Goal: Information Seeking & Learning: Learn about a topic

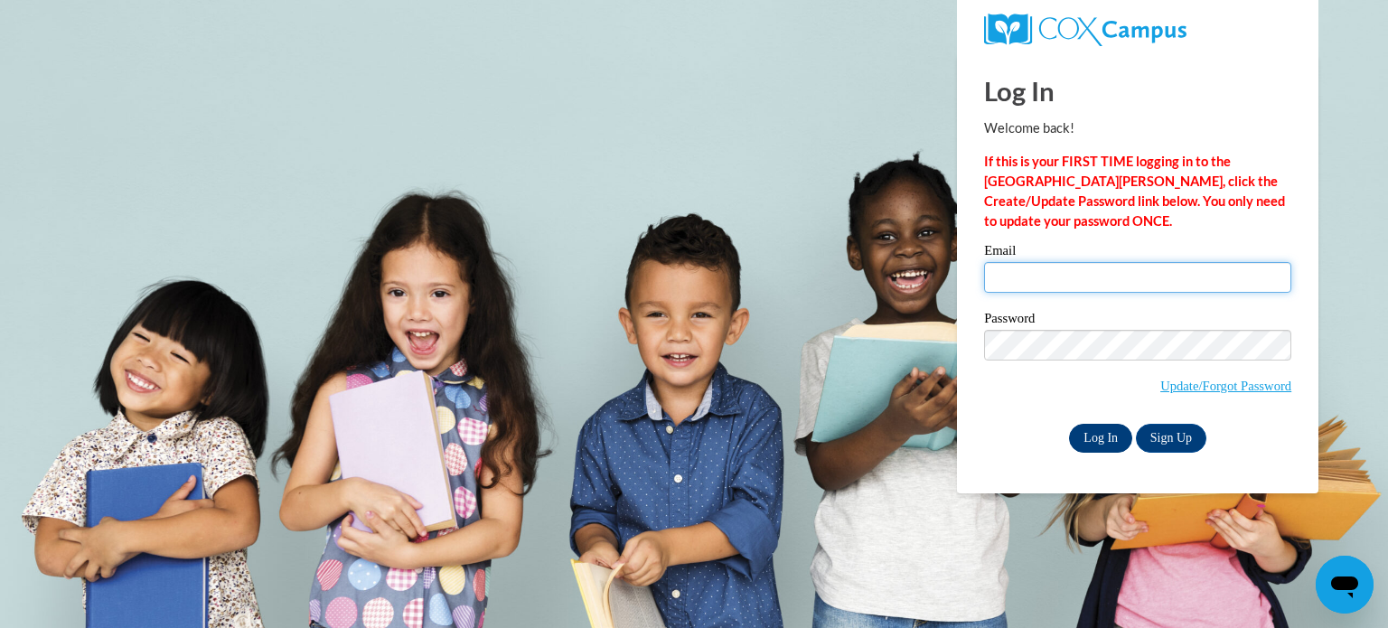
type input "mccallbr@wauwatosa.k12.wi.us"
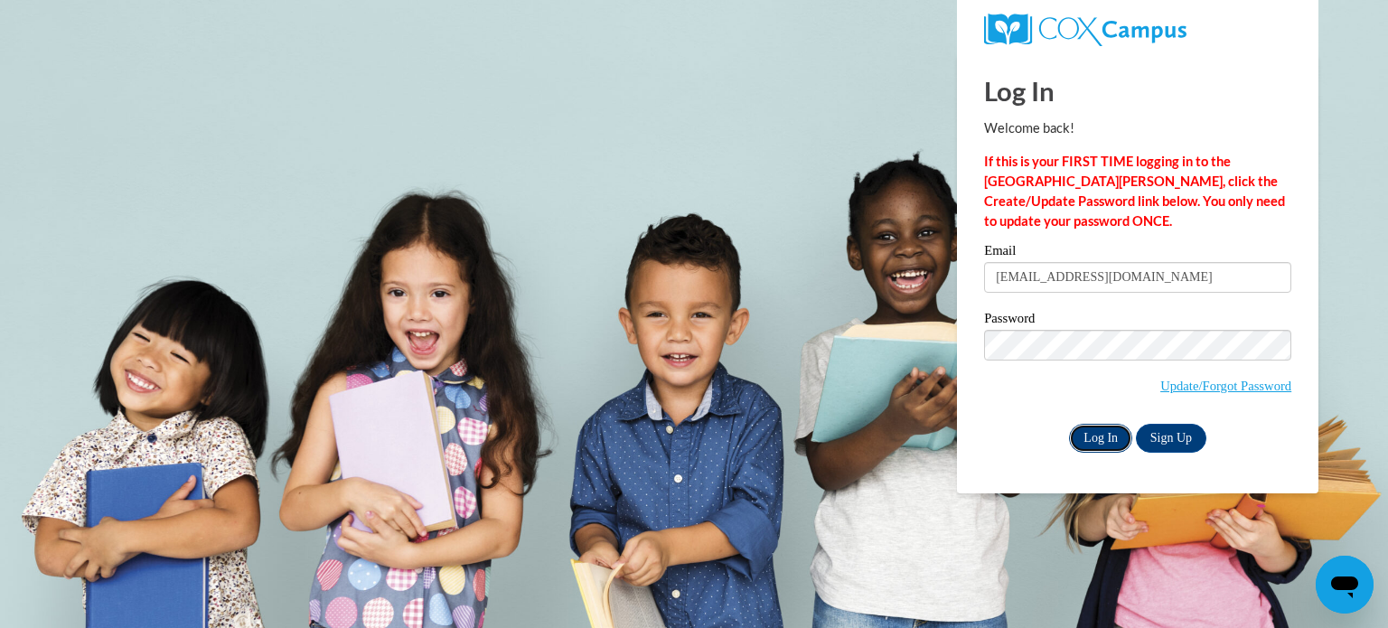
click at [1081, 429] on input "Log In" at bounding box center [1100, 438] width 63 height 29
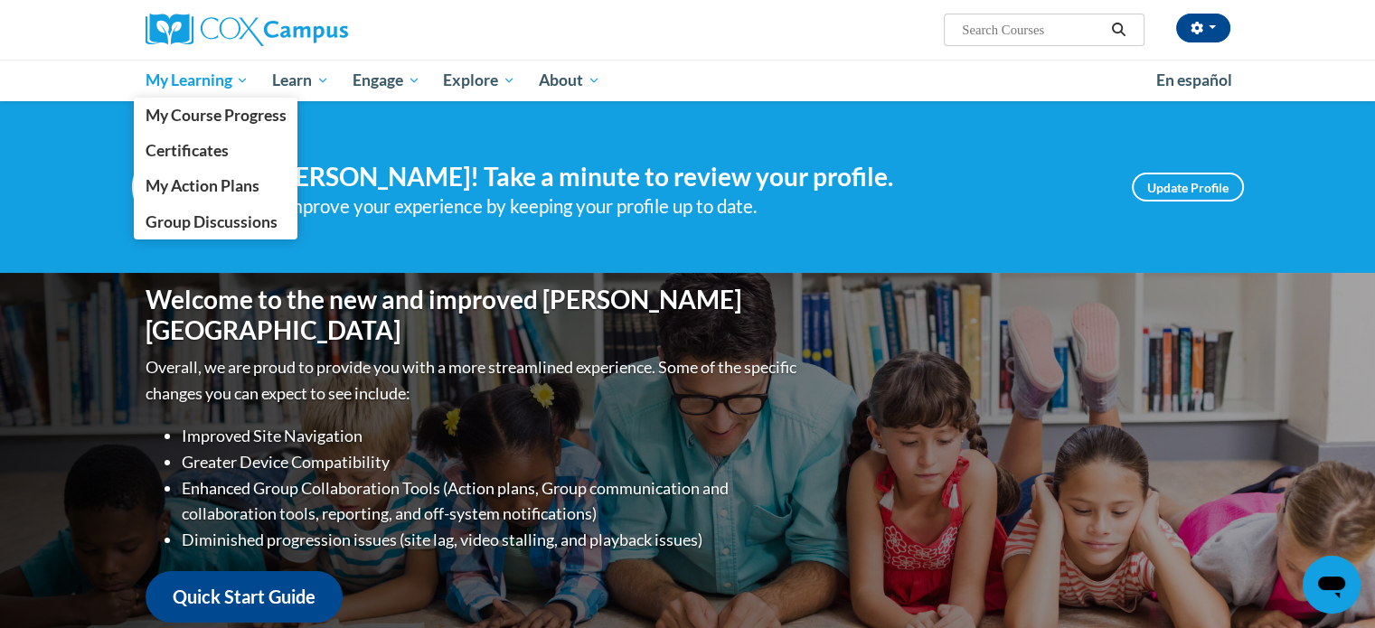
click at [214, 79] on span "My Learning" at bounding box center [197, 81] width 104 height 22
click at [223, 122] on span "My Course Progress" at bounding box center [215, 115] width 141 height 19
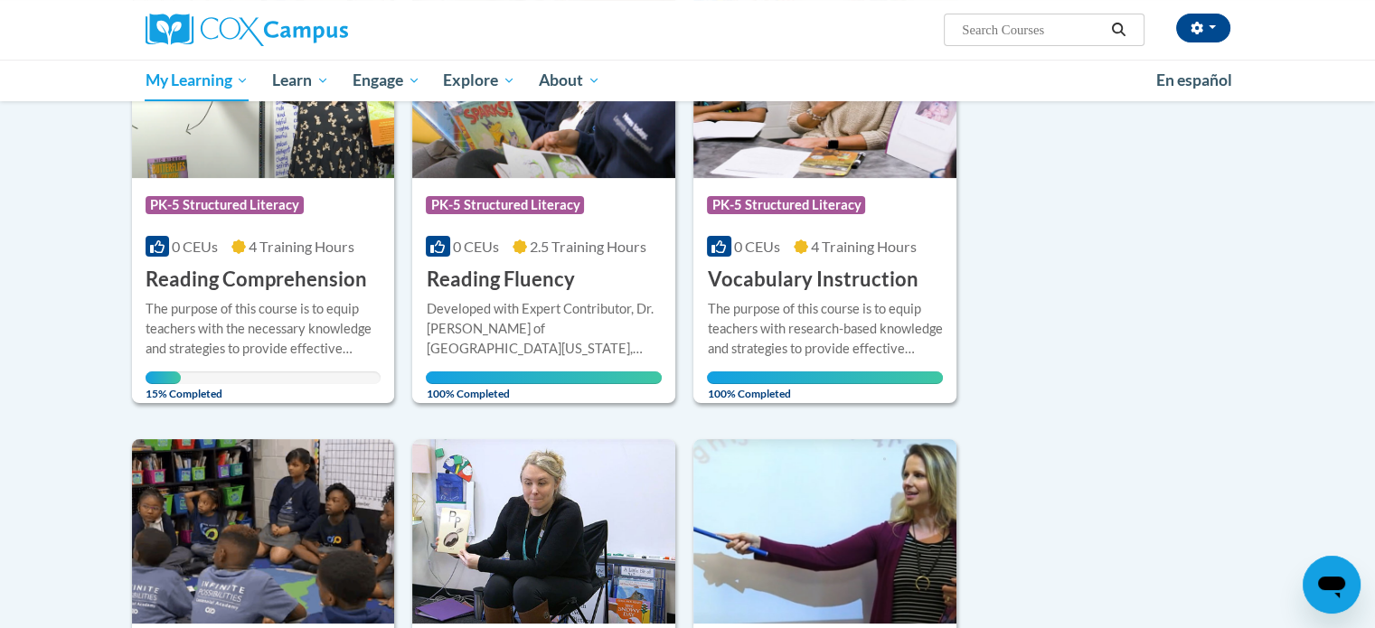
scroll to position [336, 0]
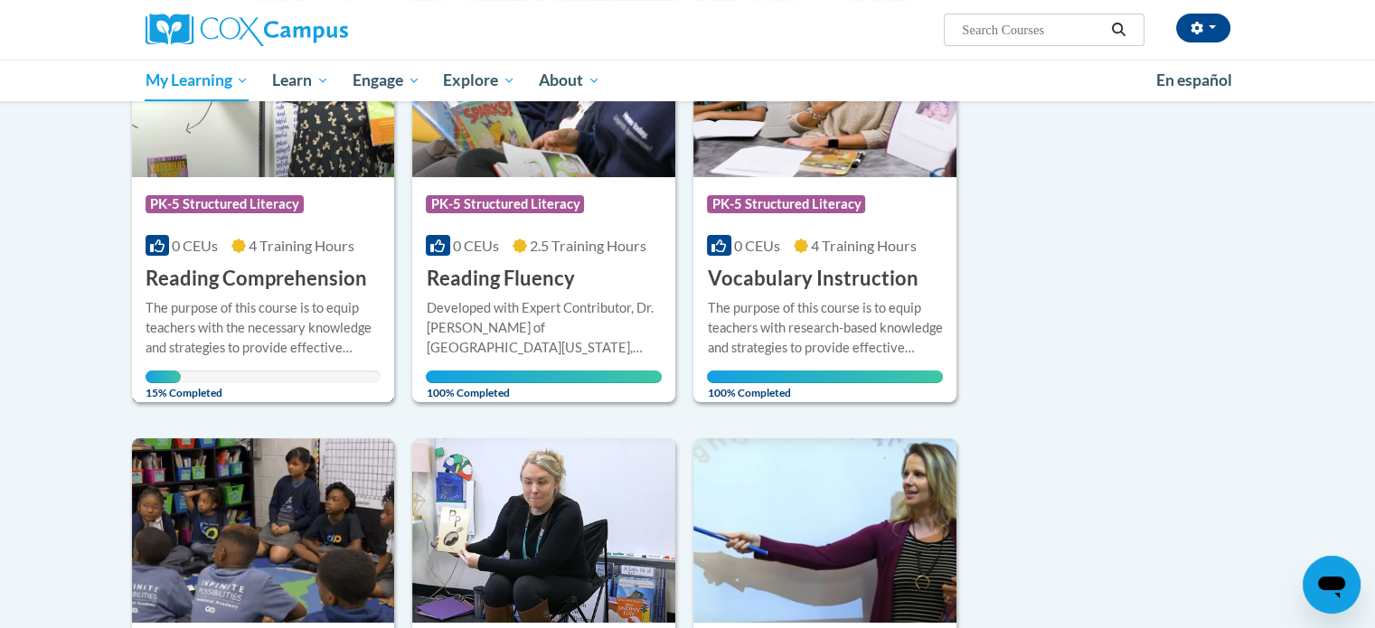
click at [307, 272] on h3 "Reading Comprehension" at bounding box center [256, 279] width 221 height 28
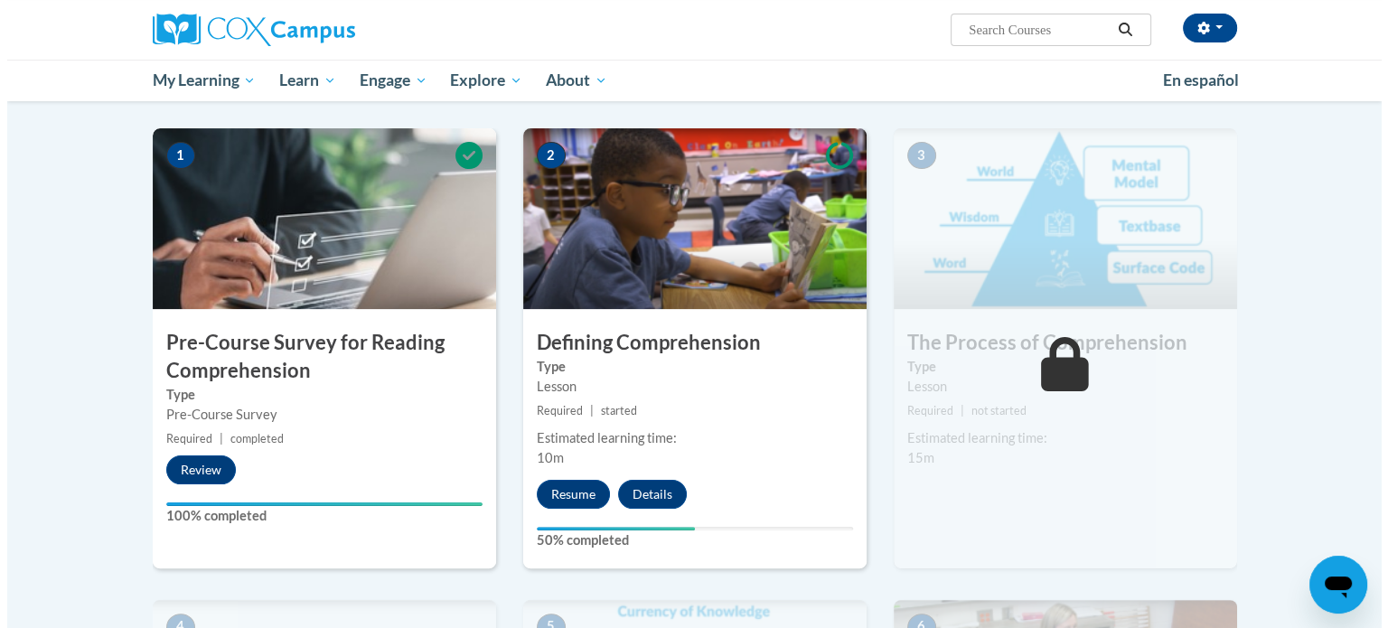
scroll to position [349, 0]
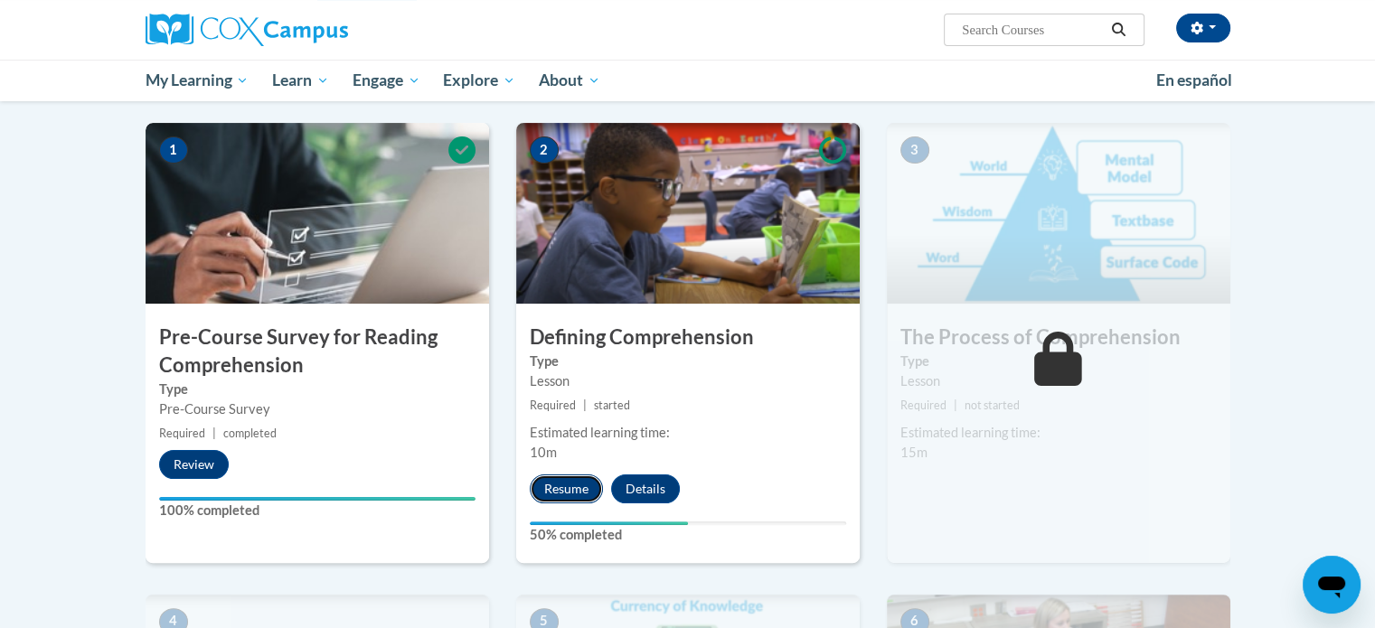
click at [554, 488] on button "Resume" at bounding box center [566, 488] width 73 height 29
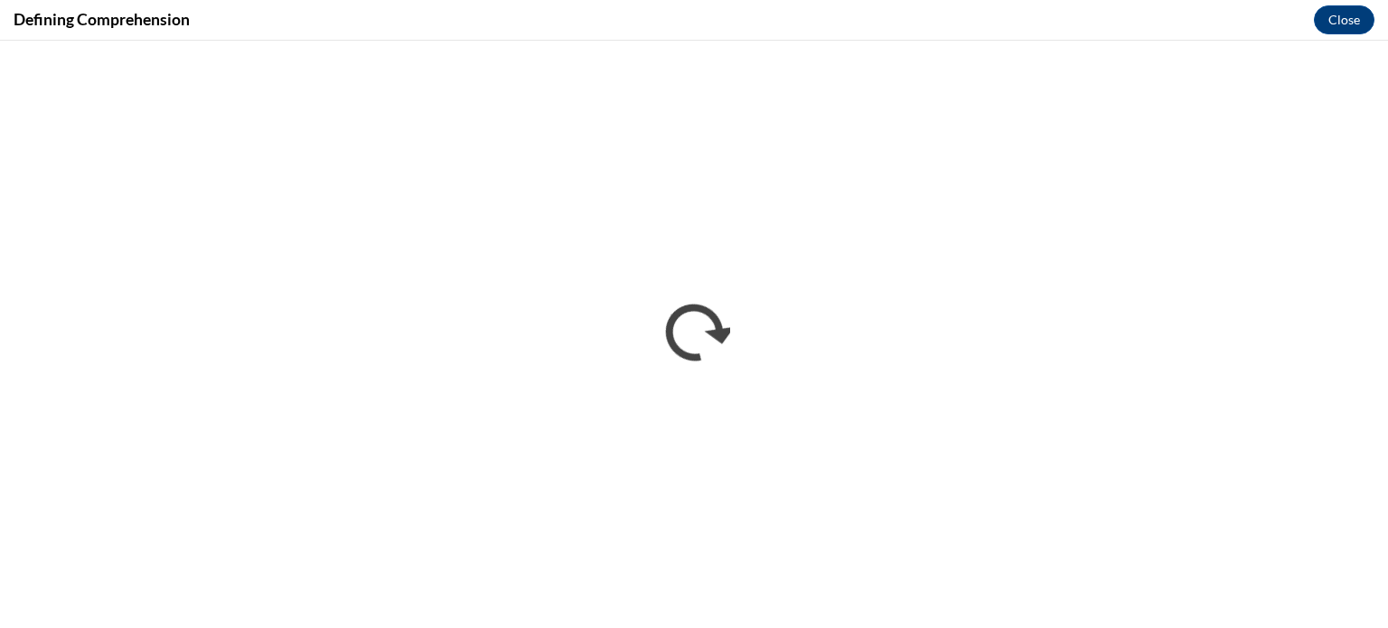
scroll to position [0, 0]
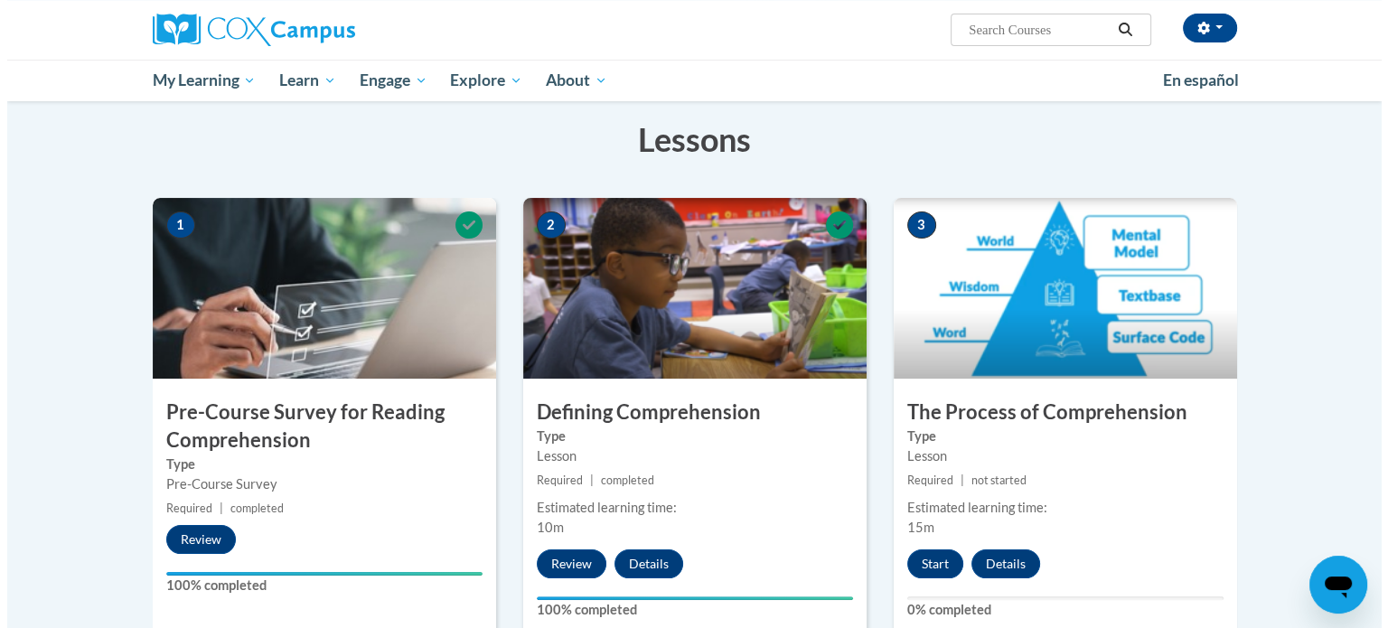
scroll to position [361, 0]
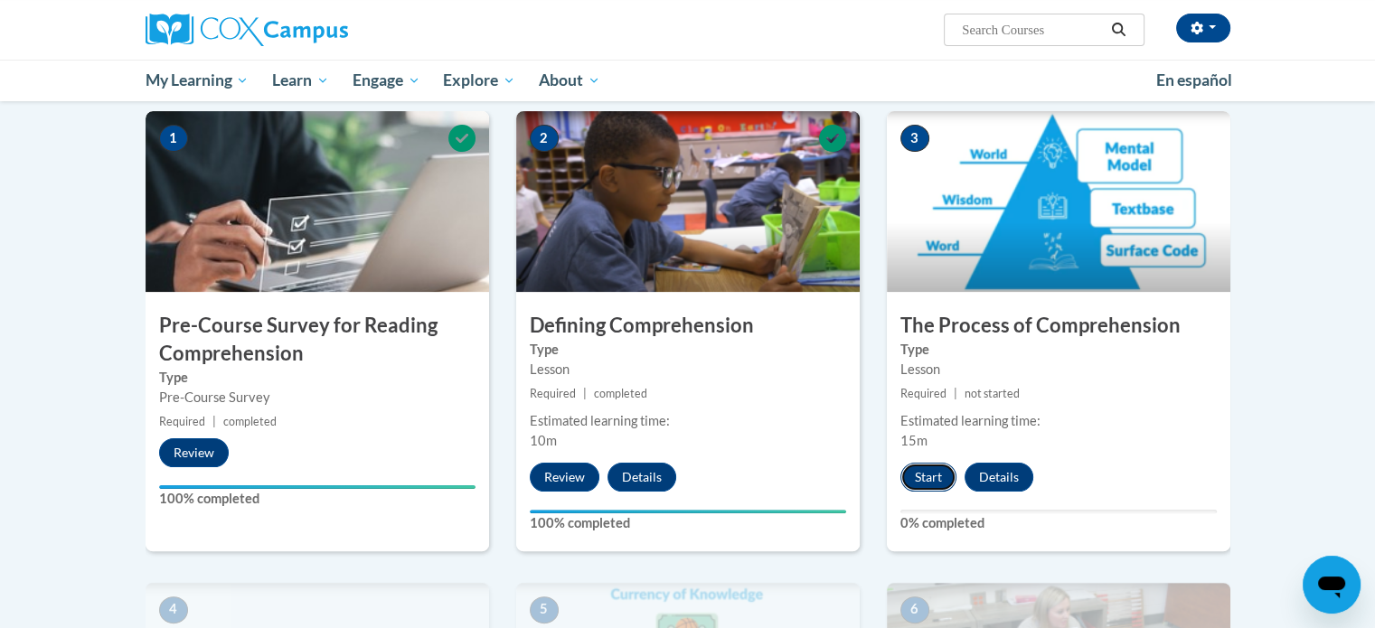
click at [942, 473] on button "Start" at bounding box center [928, 477] width 56 height 29
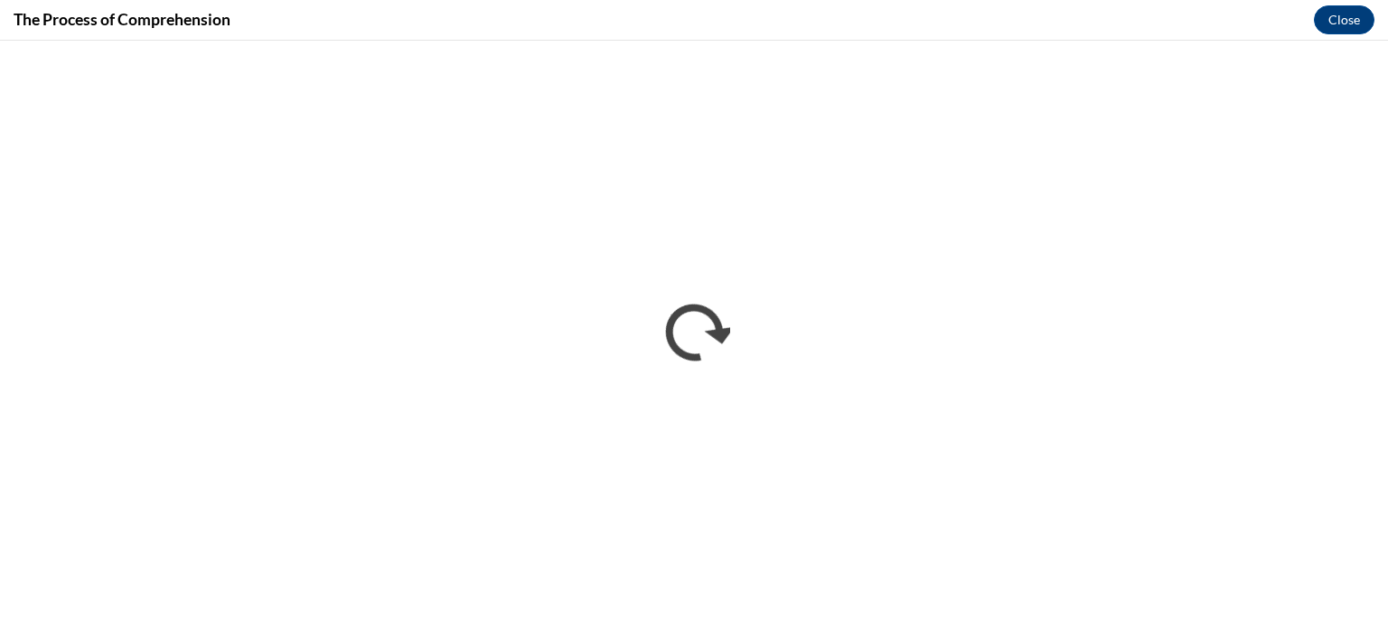
scroll to position [0, 0]
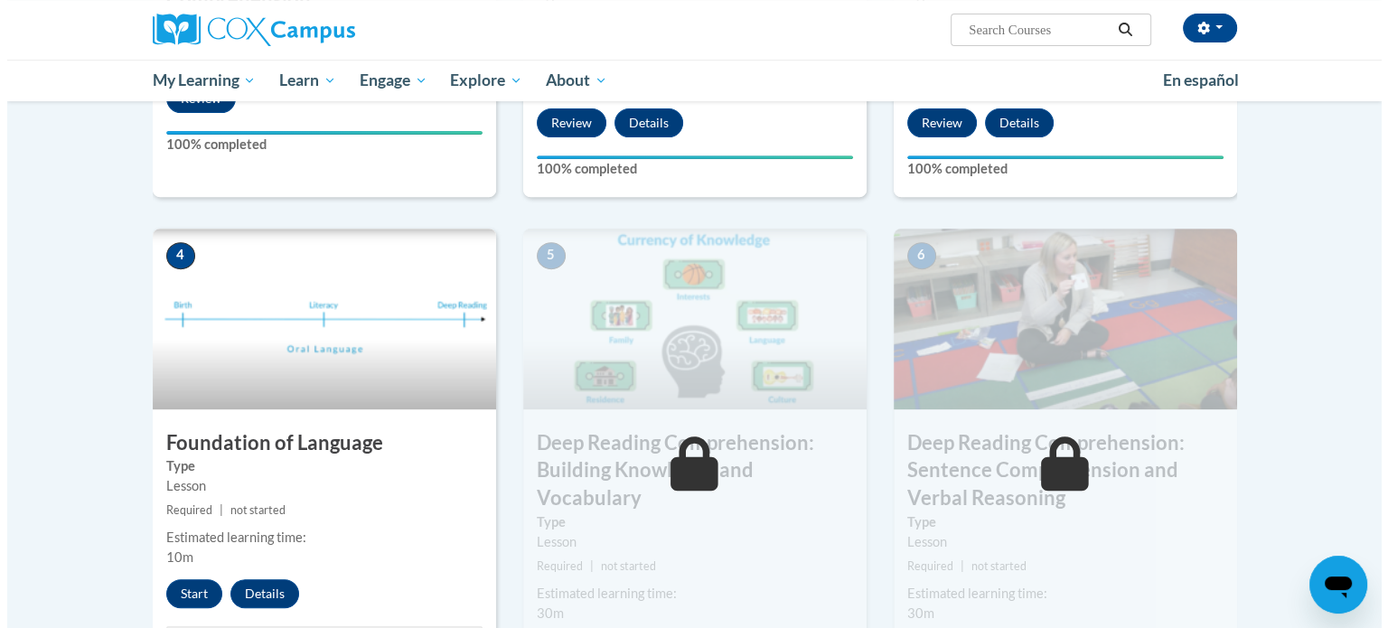
scroll to position [721, 0]
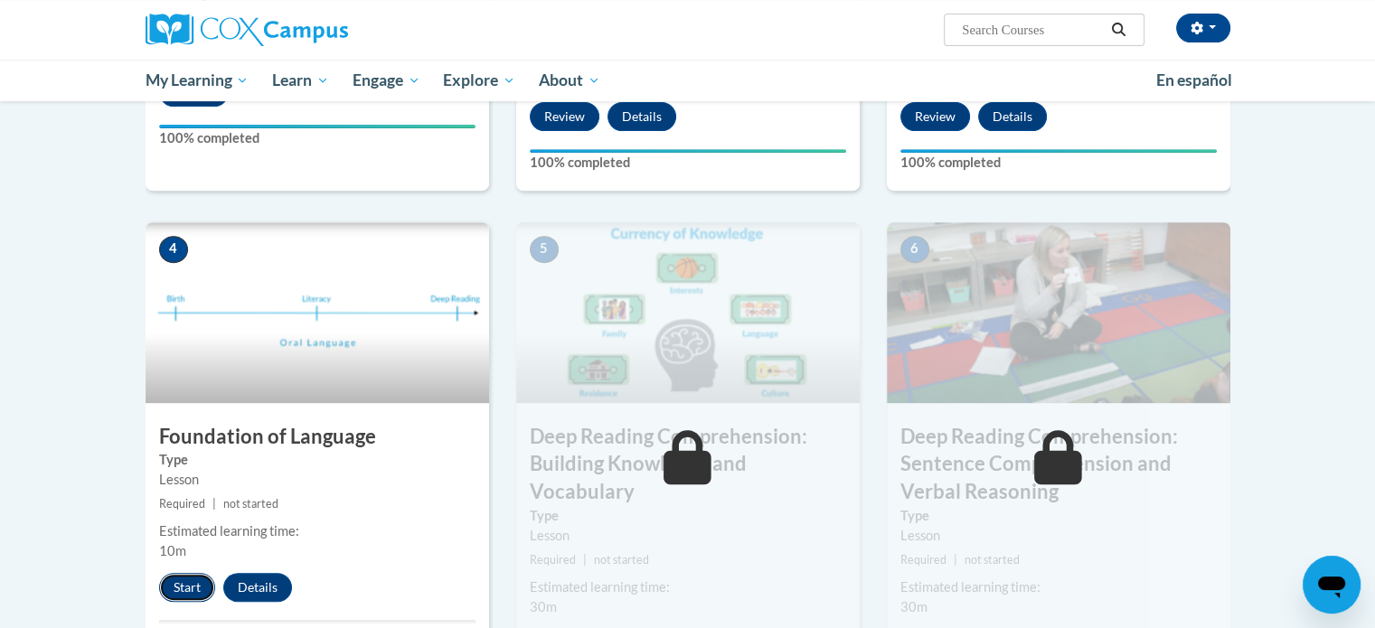
click at [185, 578] on button "Start" at bounding box center [187, 587] width 56 height 29
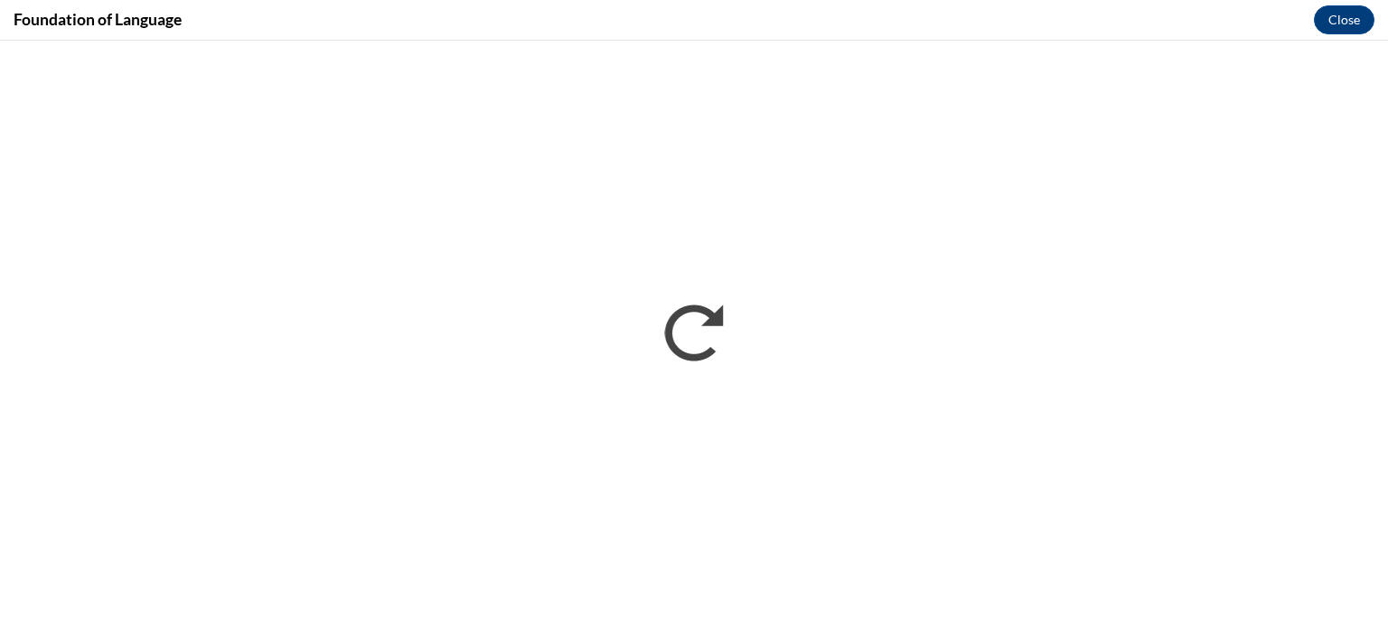
scroll to position [0, 0]
